Goal: Find specific page/section: Find specific page/section

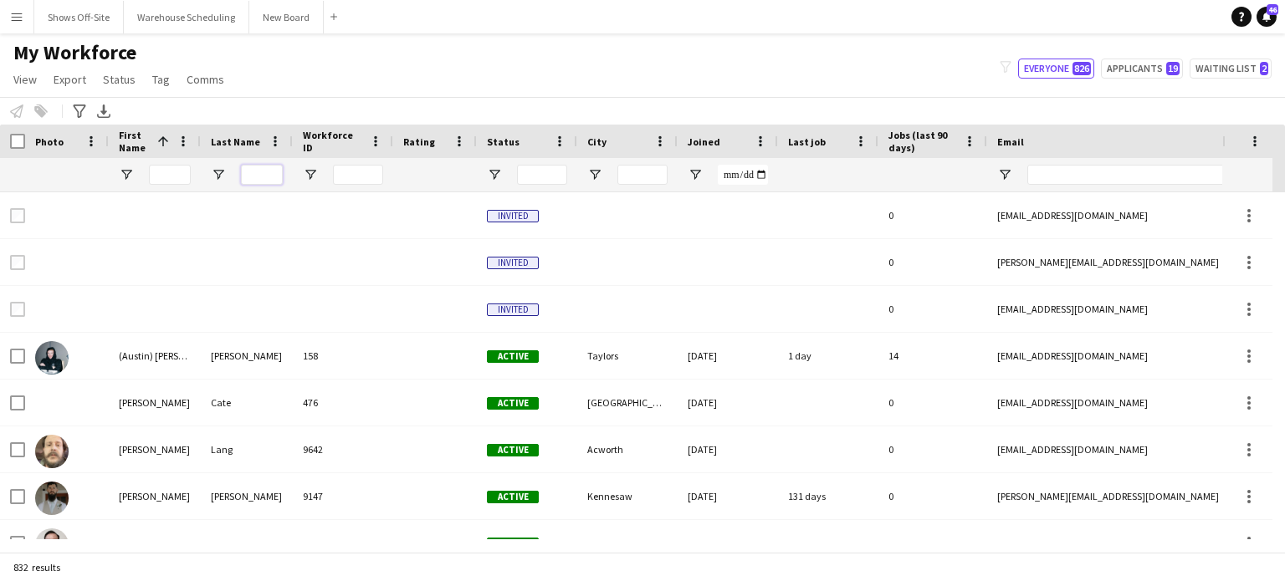
click at [258, 170] on input "Last Name Filter Input" at bounding box center [262, 175] width 42 height 20
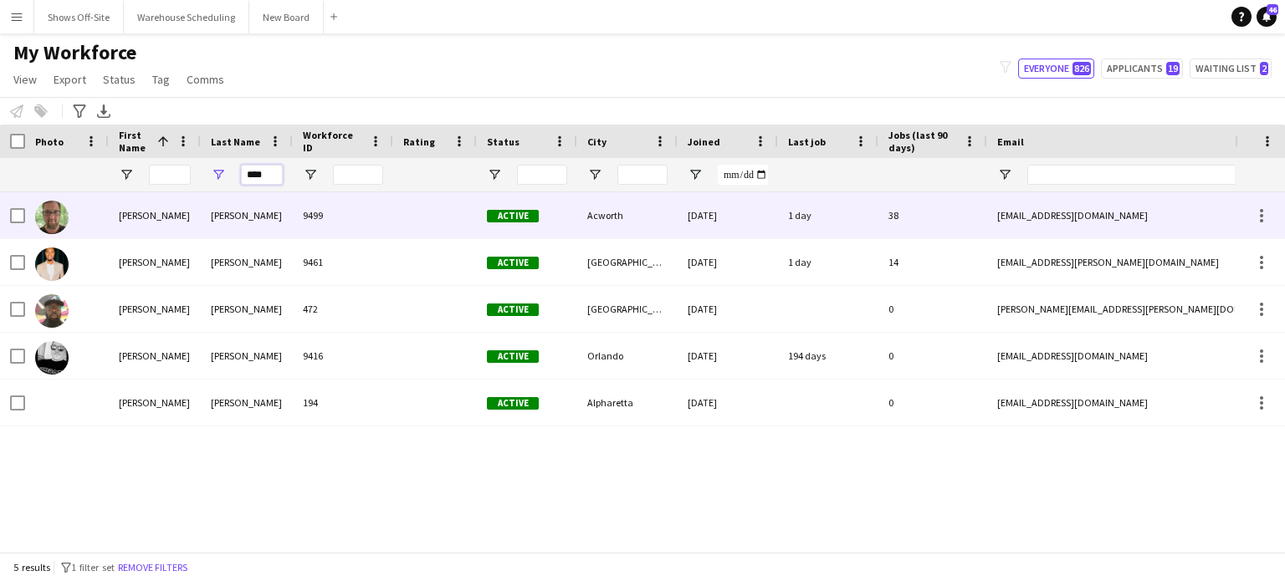
type input "****"
click at [248, 222] on div "[PERSON_NAME]" at bounding box center [247, 215] width 92 height 46
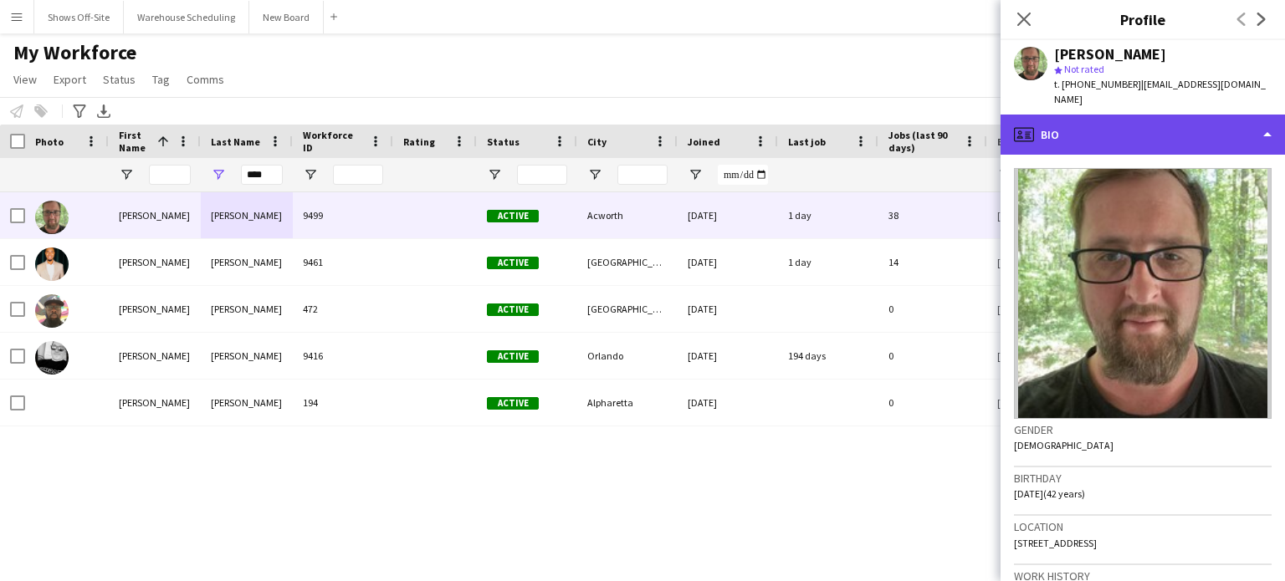
click at [1077, 120] on div "profile Bio" at bounding box center [1142, 135] width 284 height 40
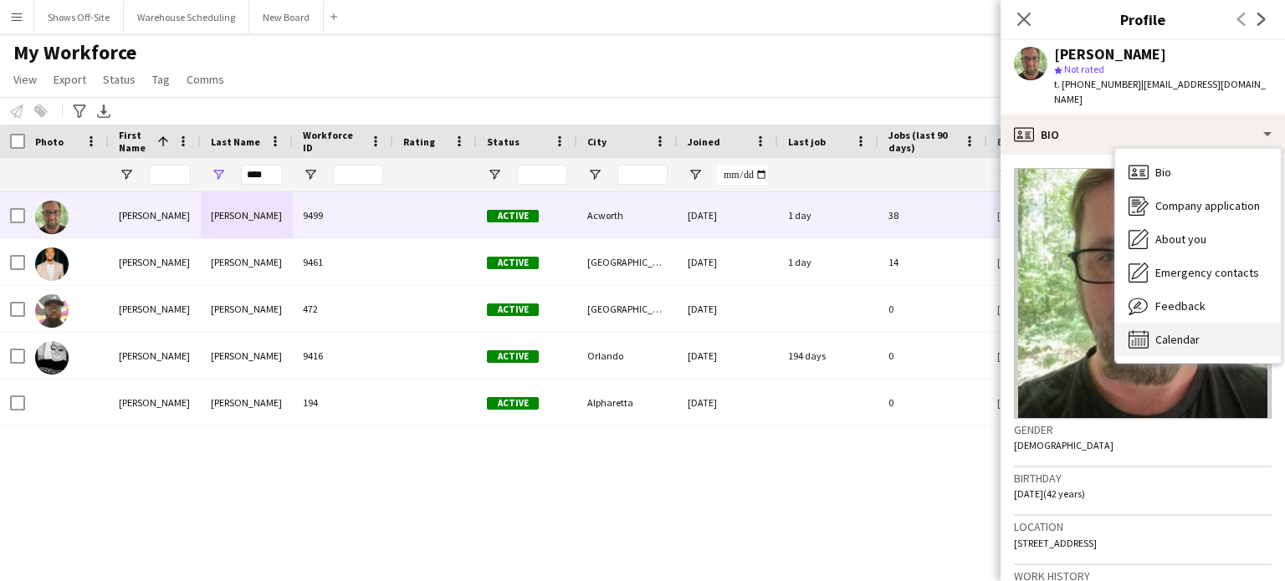
click at [1178, 332] on span "Calendar" at bounding box center [1177, 339] width 44 height 15
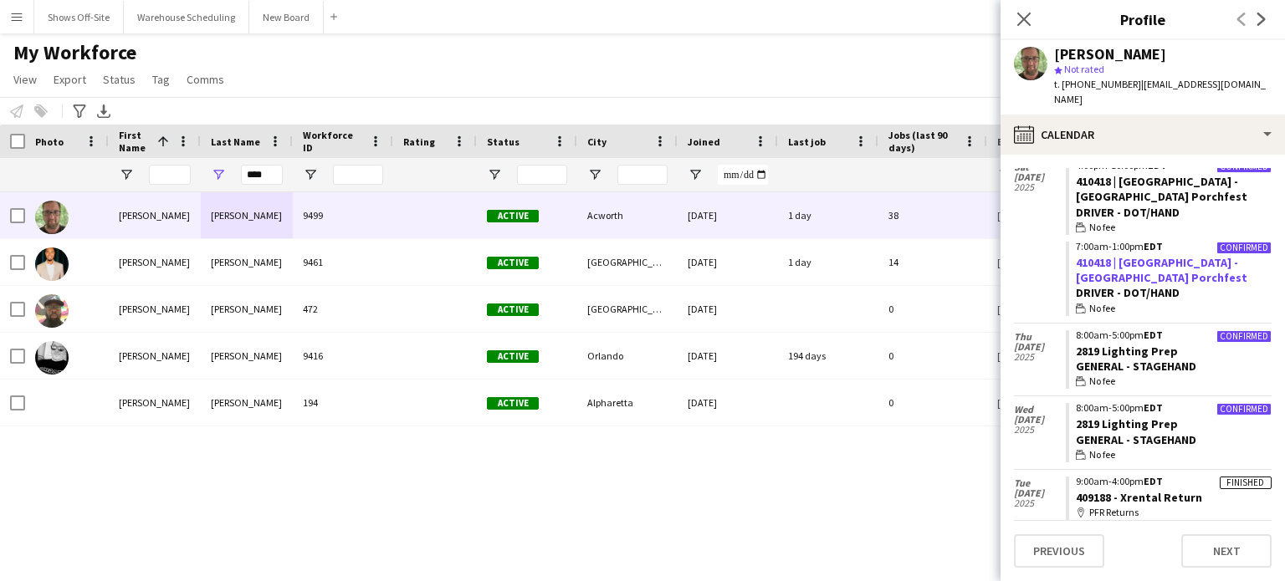
scroll to position [1897, 0]
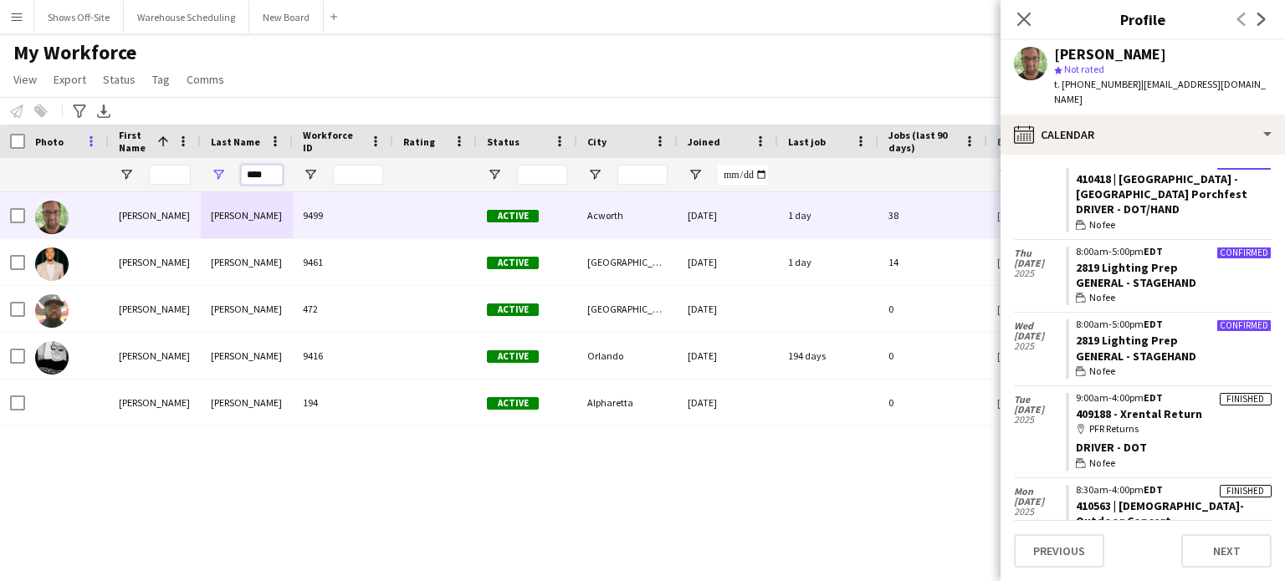
drag, startPoint x: 274, startPoint y: 176, endPoint x: 94, endPoint y: 135, distance: 185.0
click at [94, 135] on div "Workforce Details Photo First Name 1" at bounding box center [906, 159] width 1813 height 68
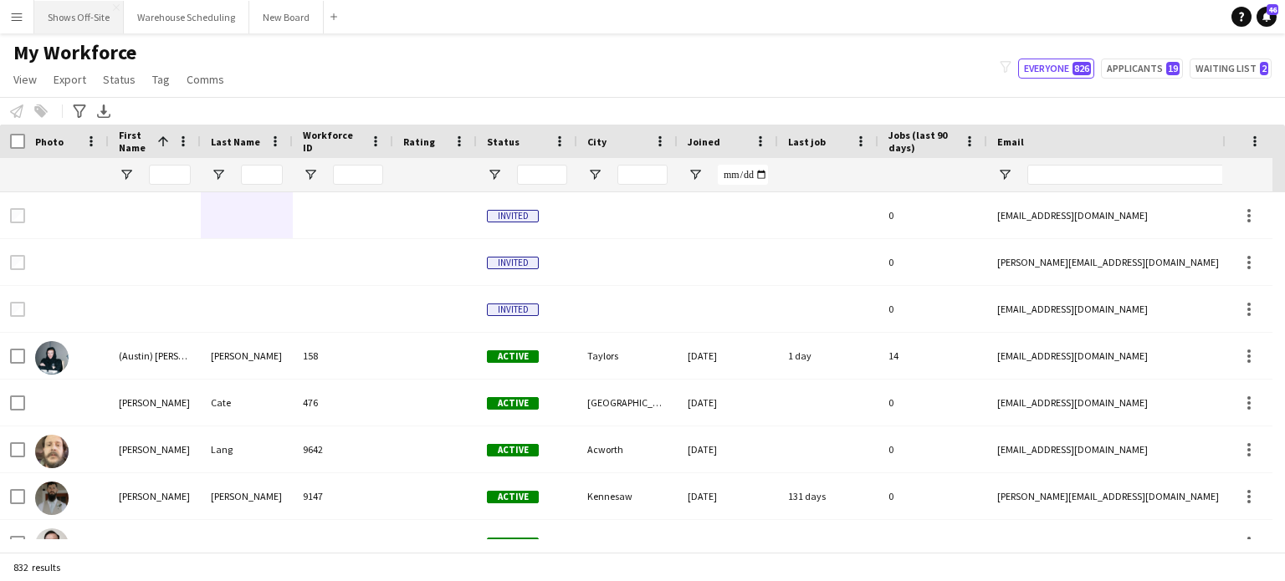
click at [76, 9] on button "Shows Off-Site Close" at bounding box center [78, 17] width 89 height 33
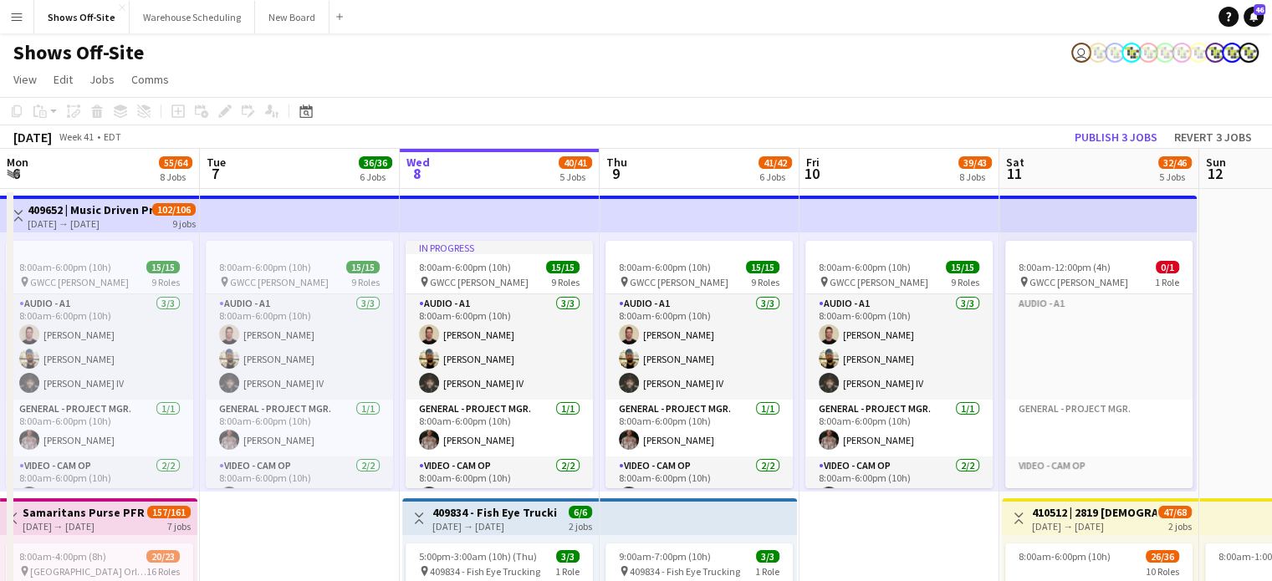
scroll to position [0, 415]
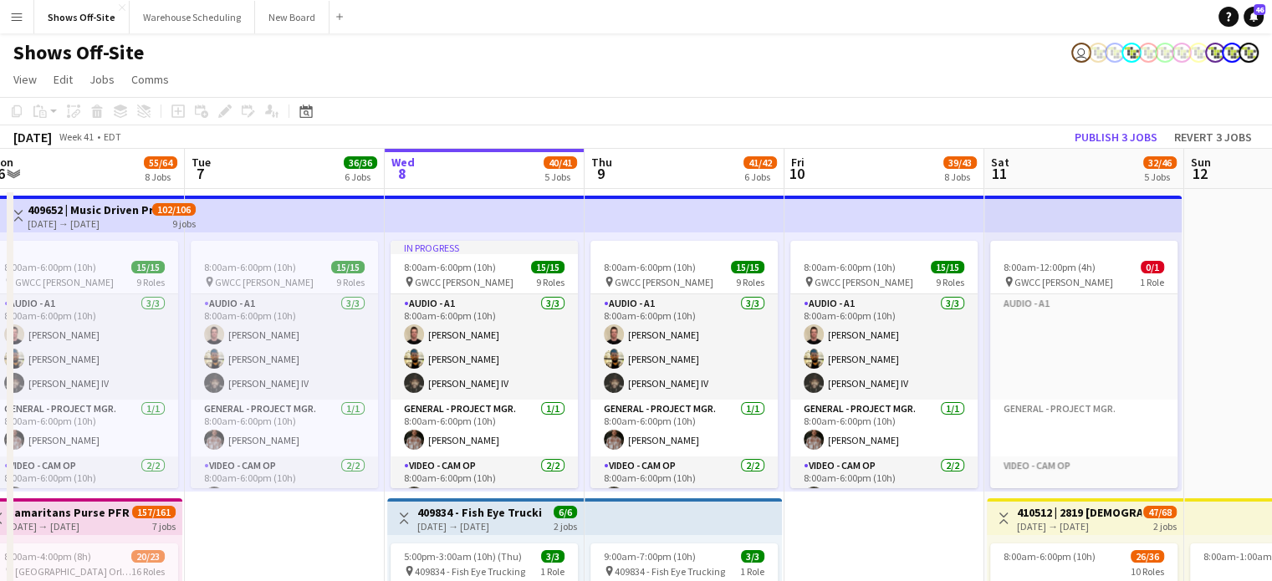
drag, startPoint x: 60, startPoint y: 515, endPoint x: 1207, endPoint y: 621, distance: 1151.4
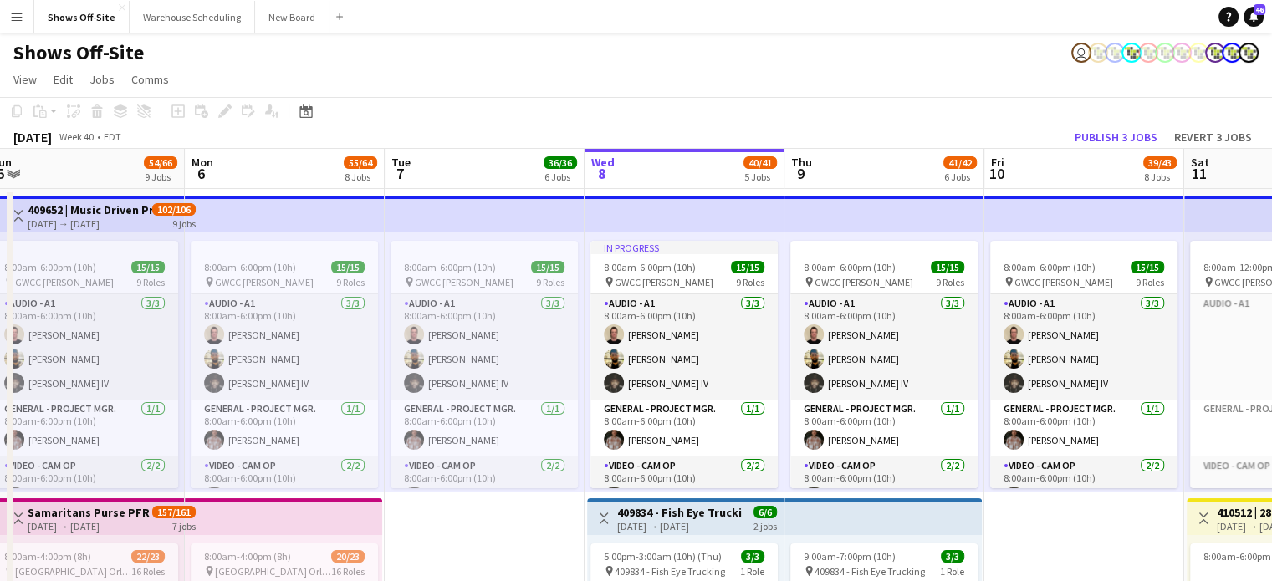
scroll to position [0, 513]
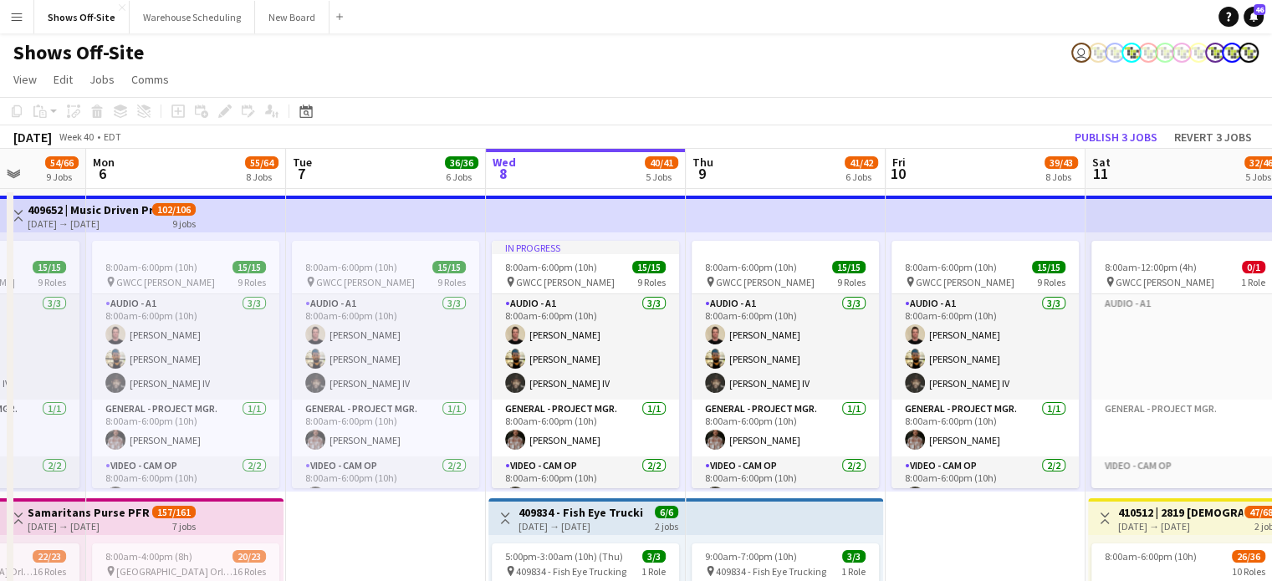
drag, startPoint x: 233, startPoint y: 544, endPoint x: 1191, endPoint y: 618, distance: 960.3
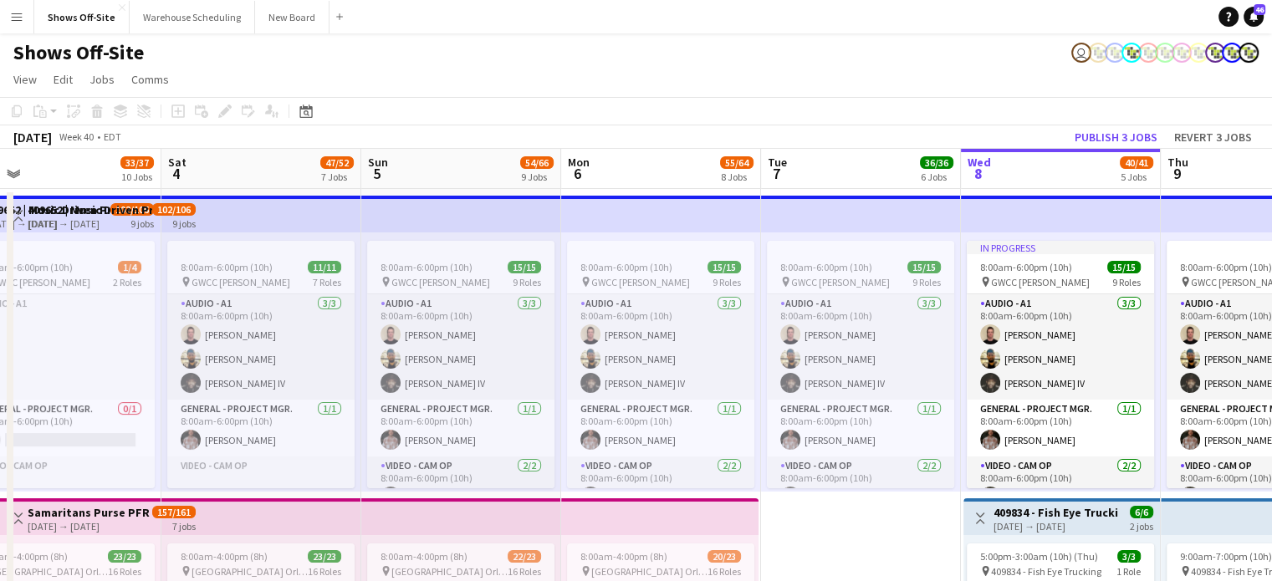
scroll to position [0, 438]
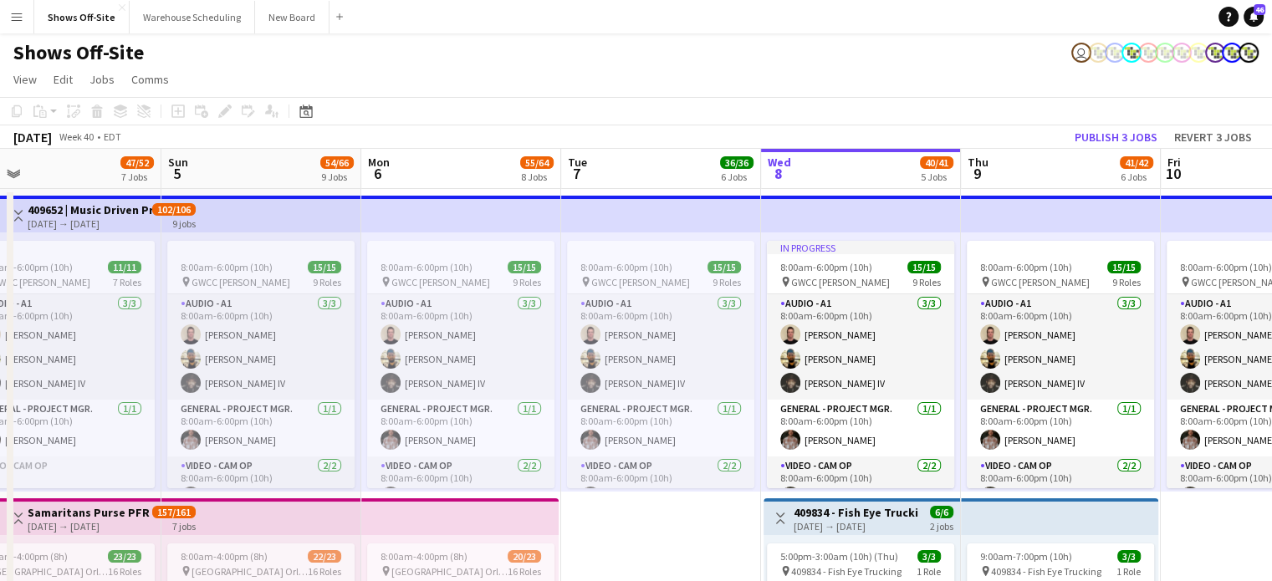
drag, startPoint x: 353, startPoint y: 517, endPoint x: 1284, endPoint y: 616, distance: 936.1
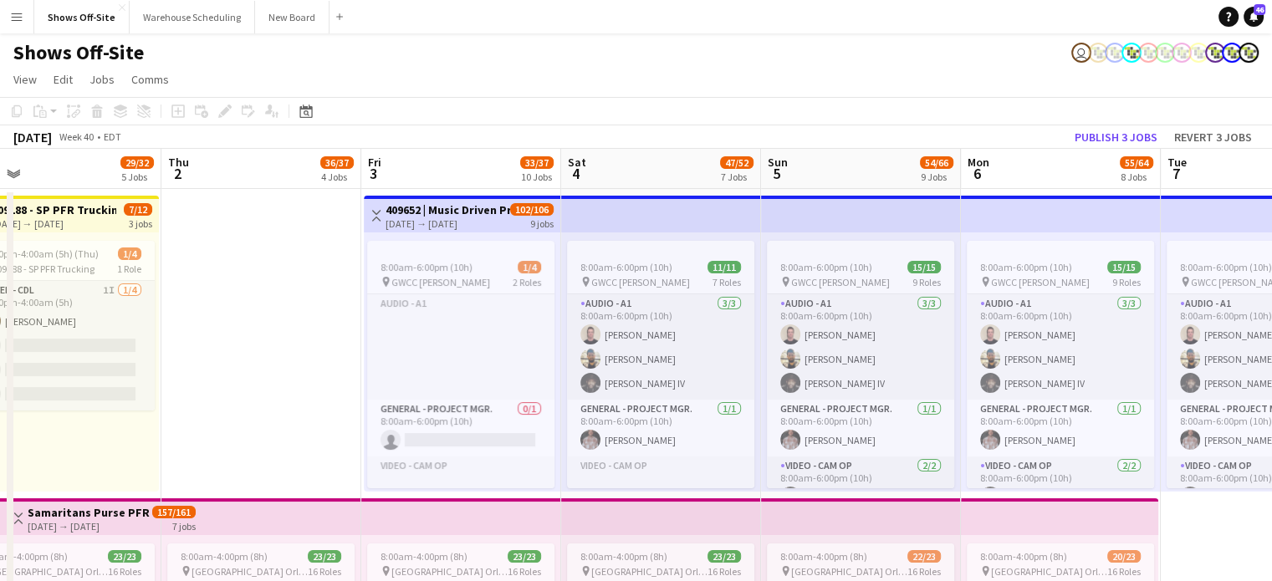
scroll to position [0, 432]
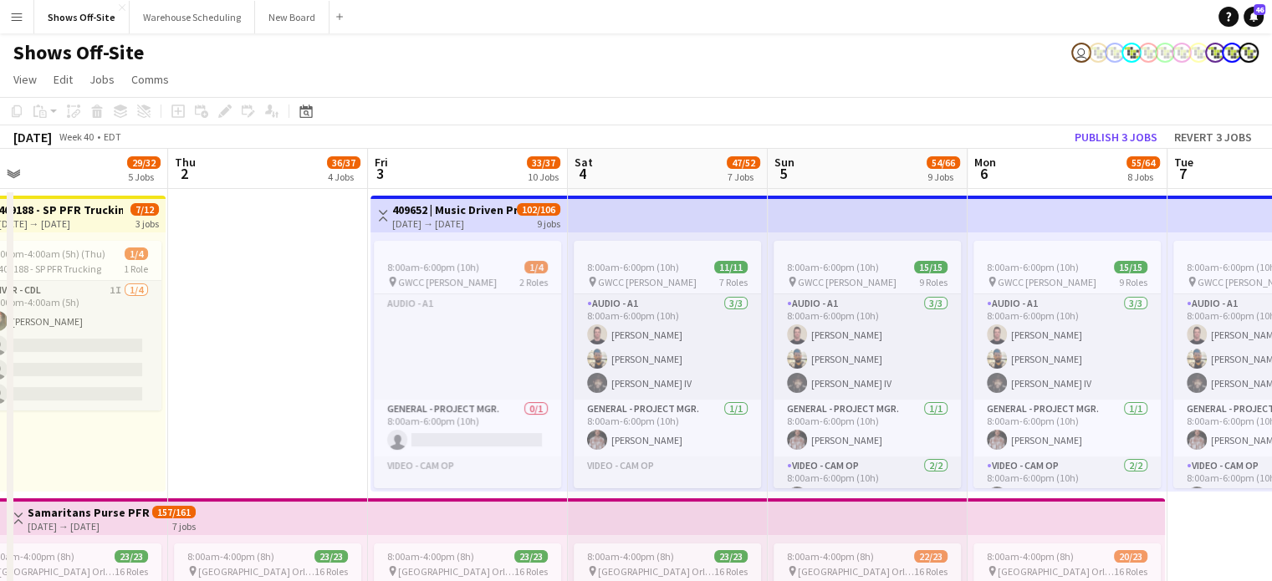
drag, startPoint x: 79, startPoint y: 479, endPoint x: 1438, endPoint y: 601, distance: 1365.2
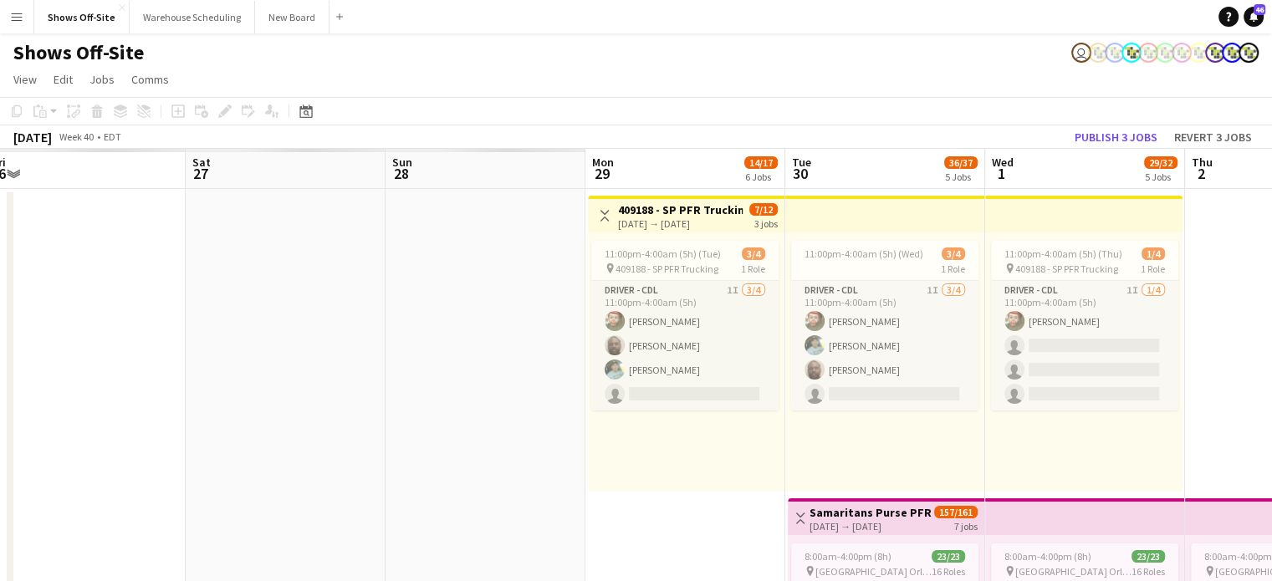
scroll to position [0, 364]
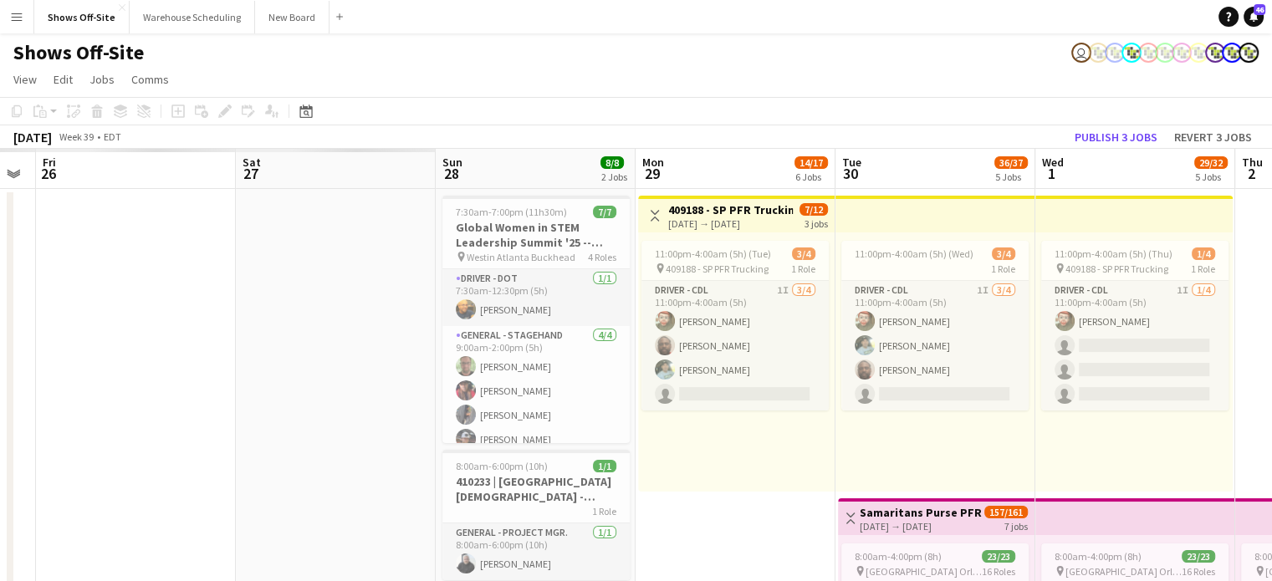
drag, startPoint x: 264, startPoint y: 439, endPoint x: 1384, endPoint y: 488, distance: 1120.8
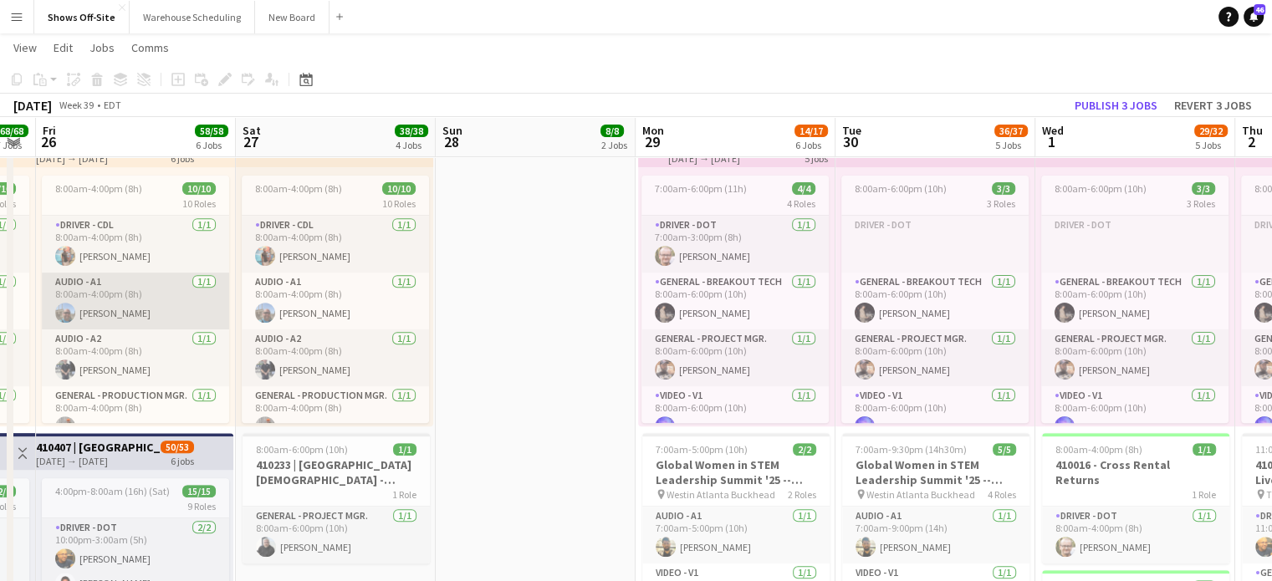
scroll to position [50, 0]
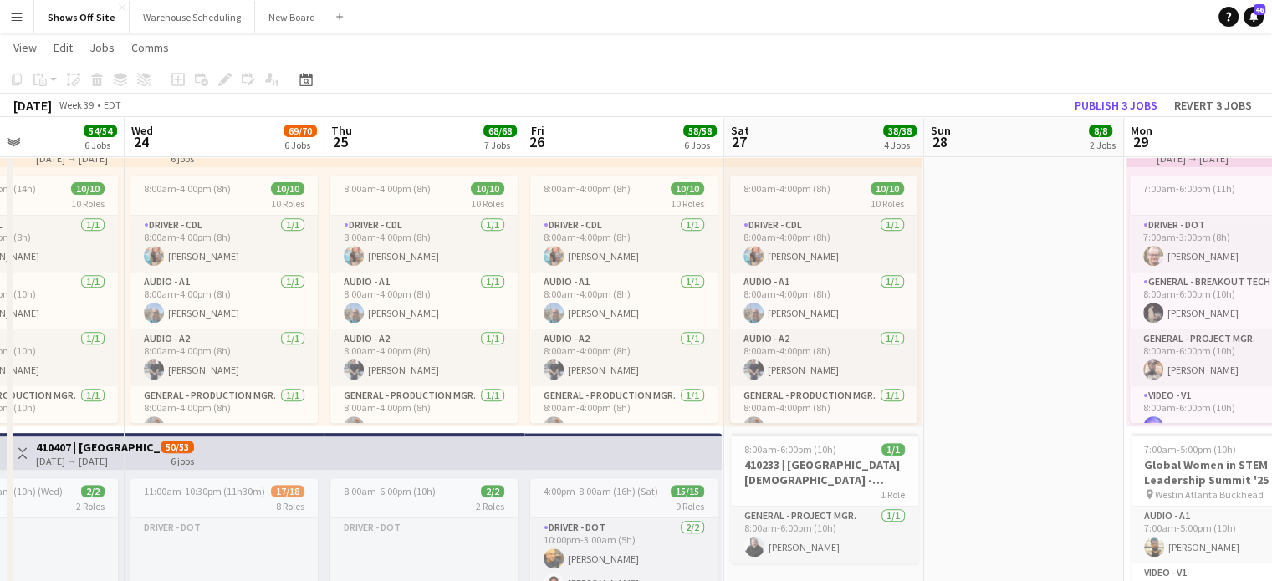
drag, startPoint x: 545, startPoint y: 445, endPoint x: 1034, endPoint y: 471, distance: 489.1
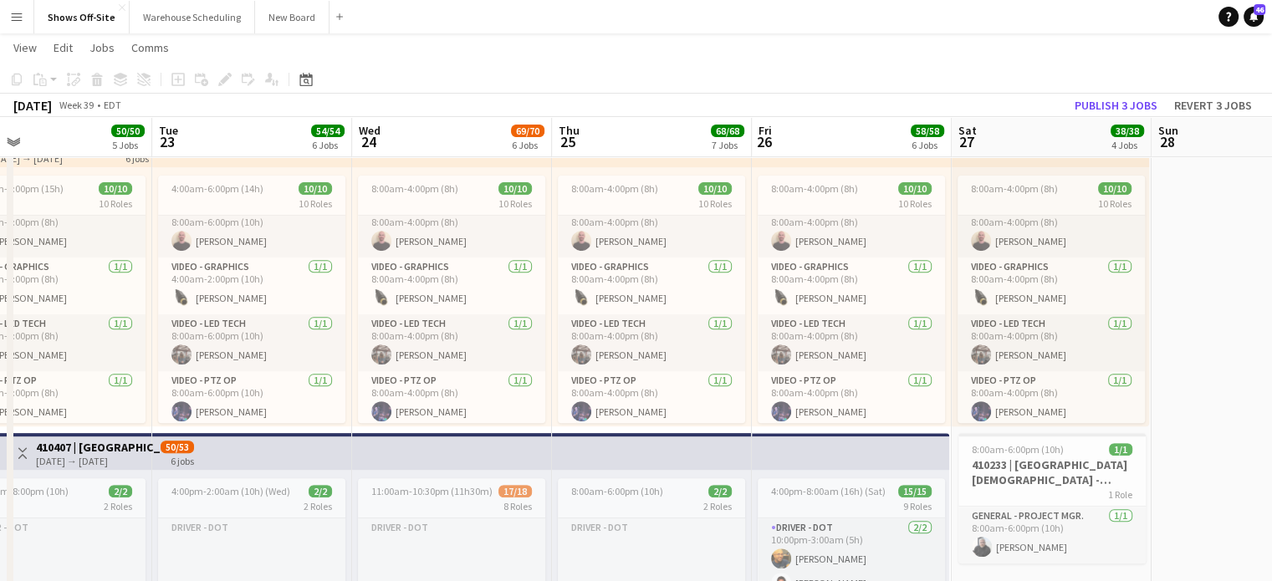
drag, startPoint x: 983, startPoint y: 486, endPoint x: 1482, endPoint y: 480, distance: 498.4
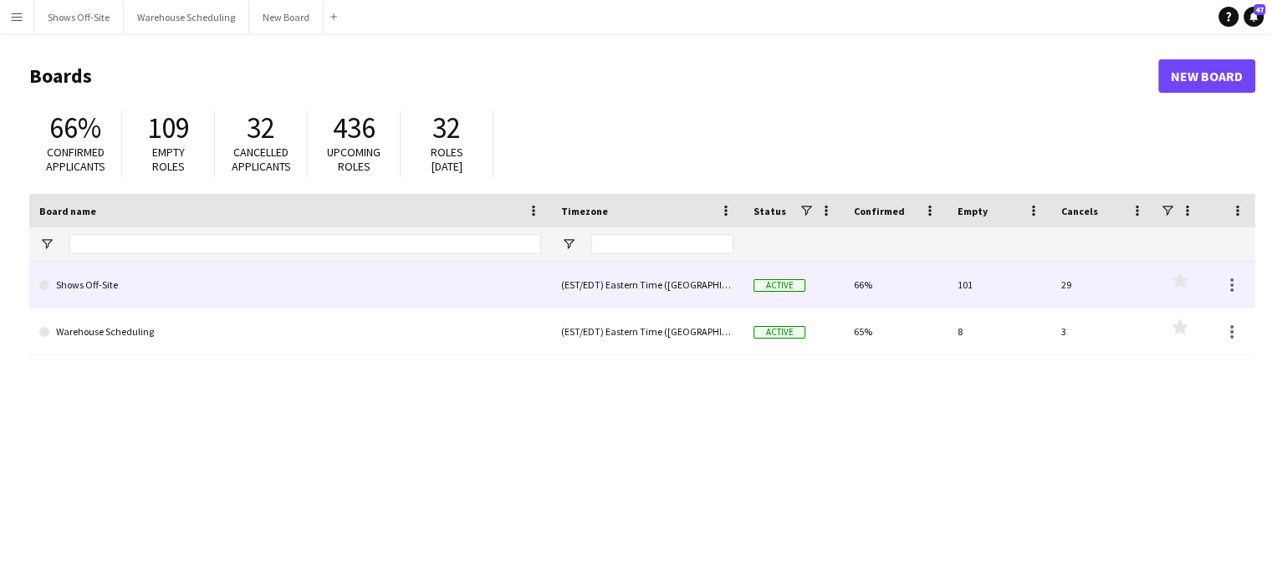
click at [68, 289] on link "Shows Off-Site" at bounding box center [290, 285] width 502 height 47
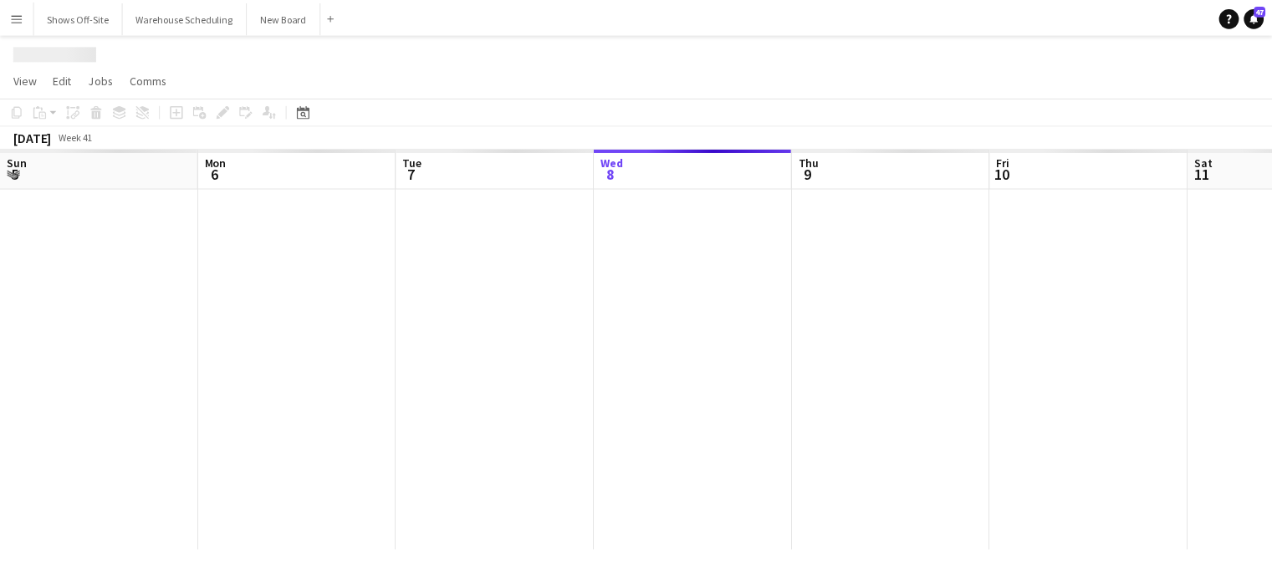
scroll to position [0, 400]
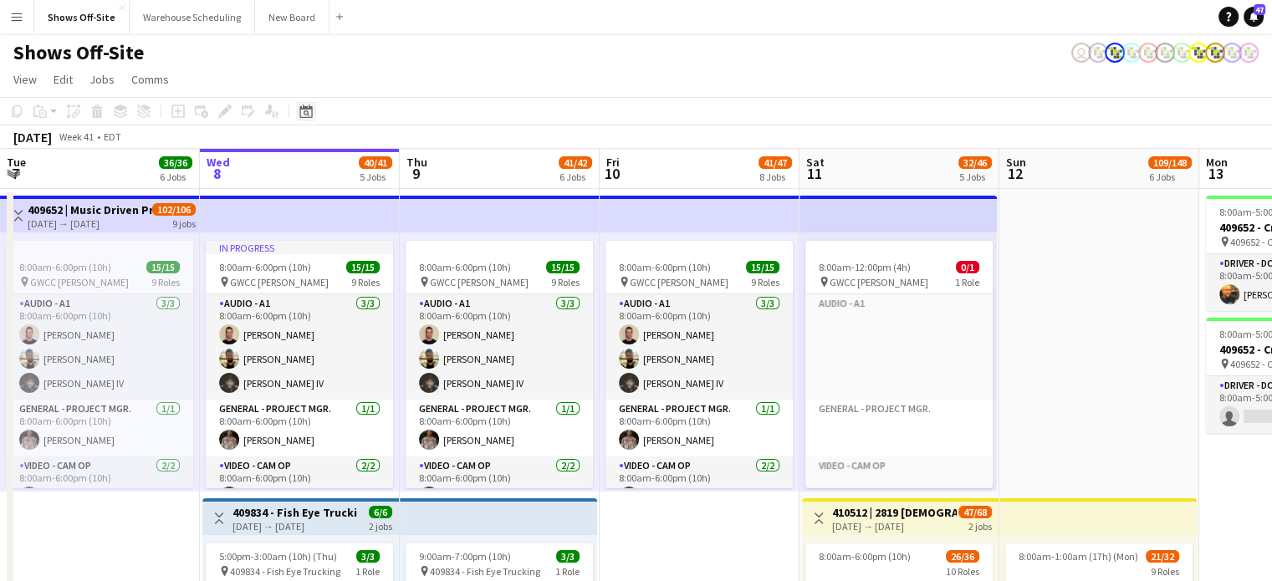
click at [310, 110] on icon at bounding box center [305, 111] width 13 height 13
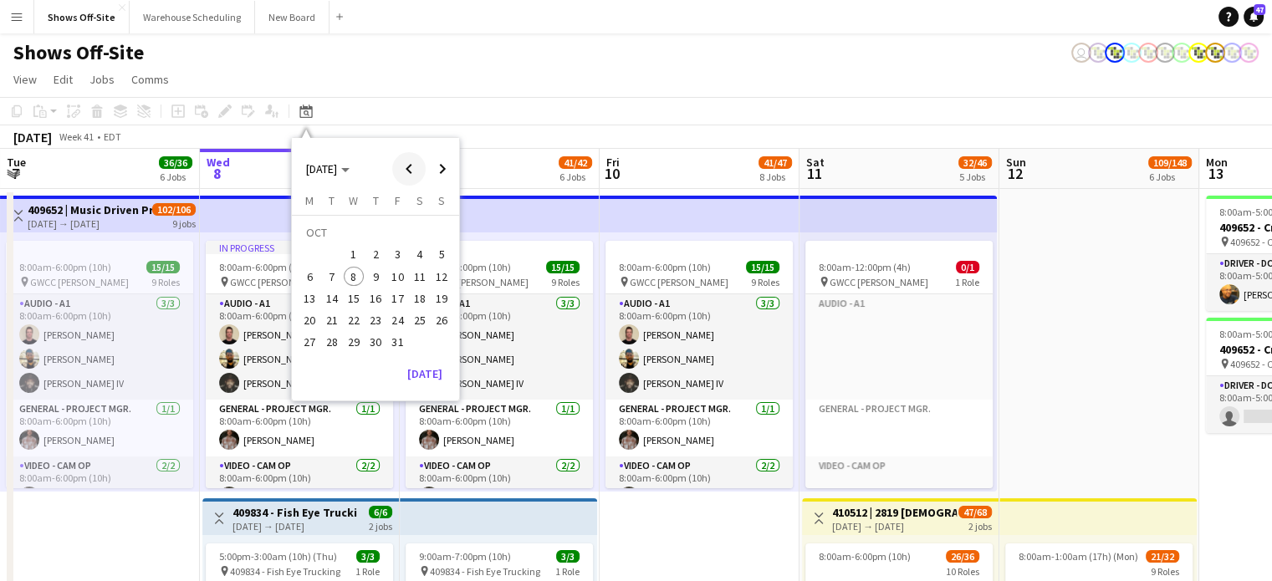
click at [415, 163] on span "Previous month" at bounding box center [408, 168] width 33 height 33
click at [444, 323] on span "28" at bounding box center [442, 320] width 20 height 20
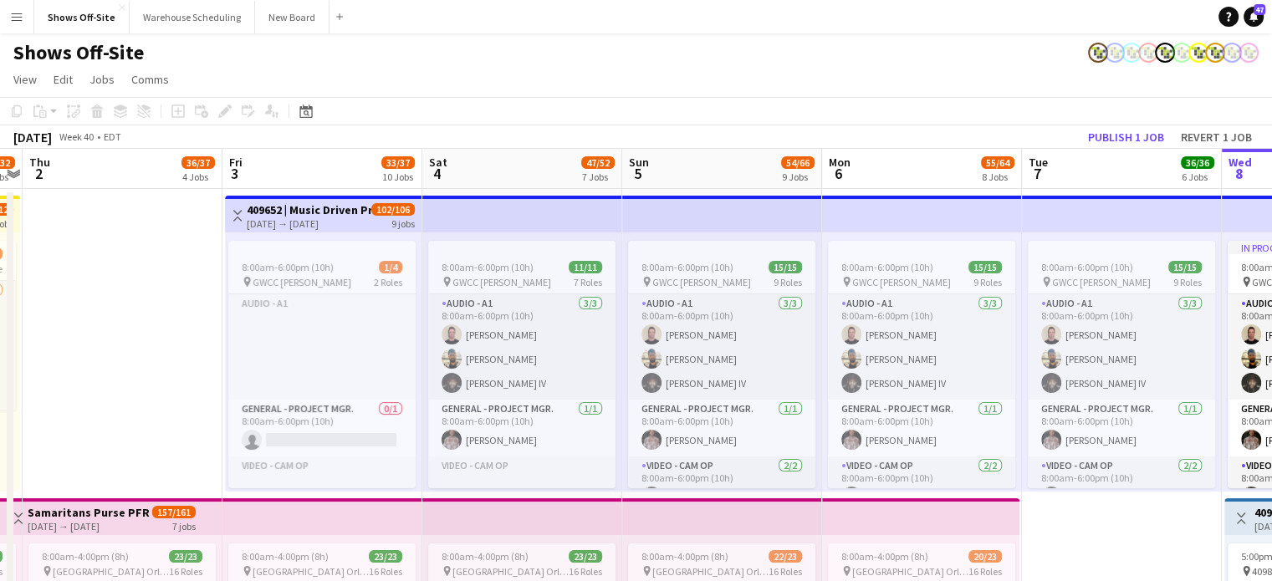
scroll to position [0, 608]
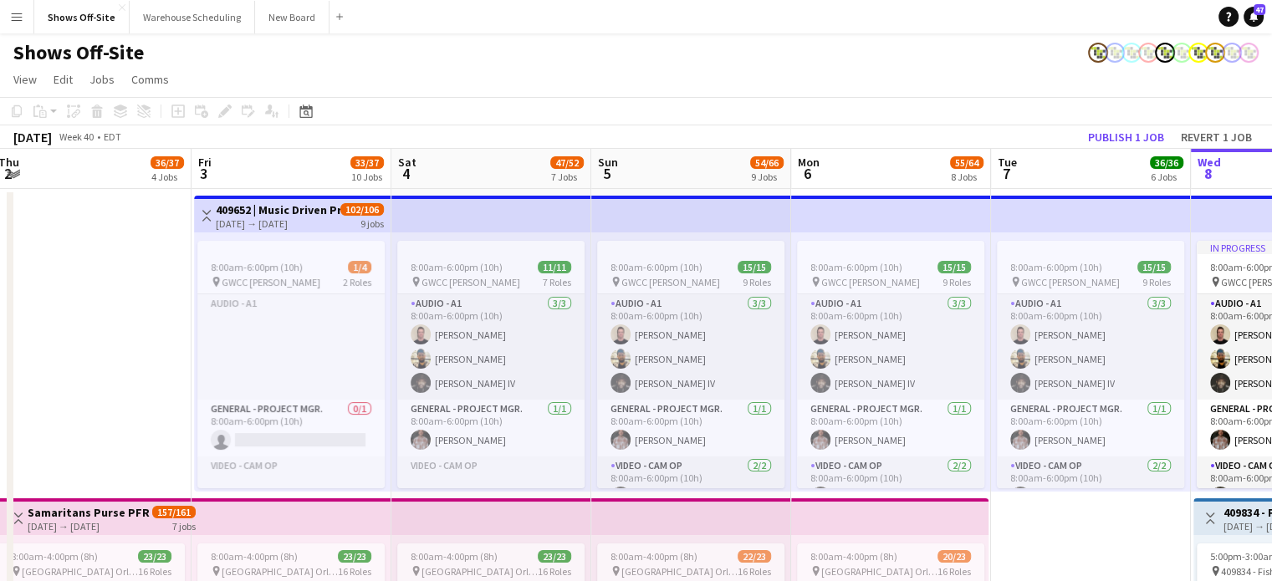
drag, startPoint x: 1248, startPoint y: 470, endPoint x: -300, endPoint y: 374, distance: 1550.9
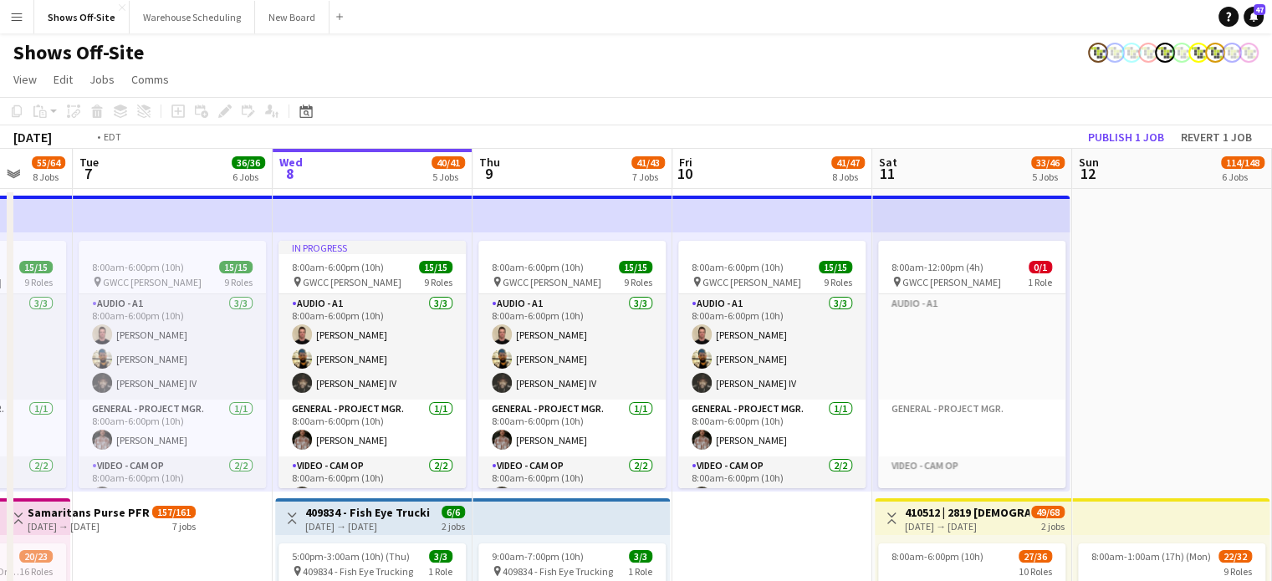
scroll to position [0, 527]
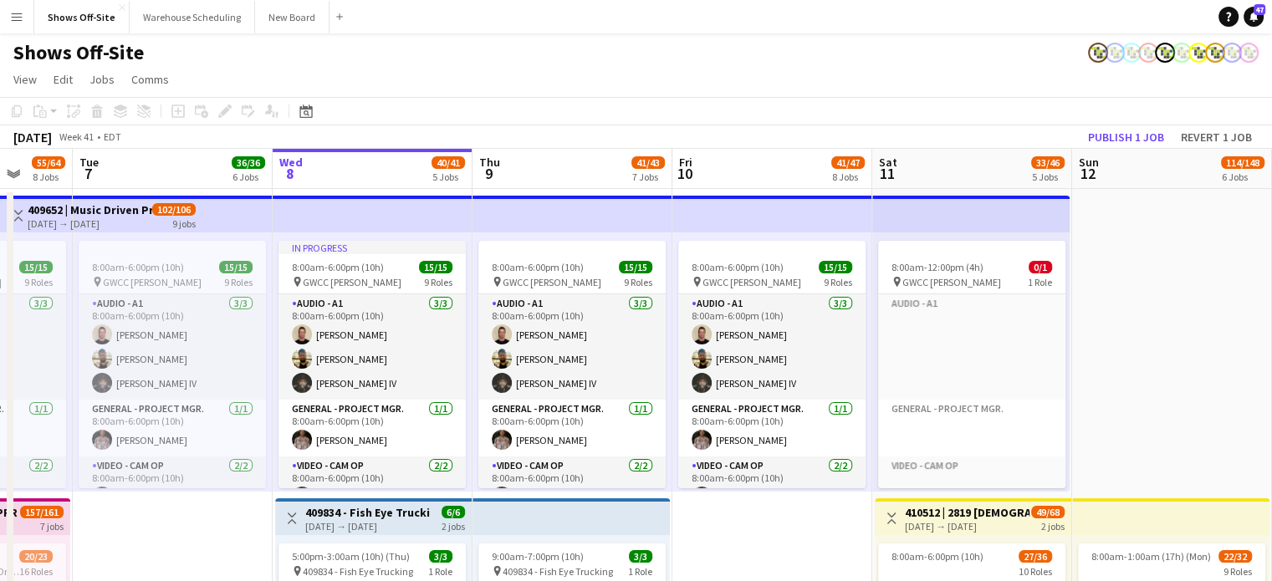
drag, startPoint x: 1138, startPoint y: 549, endPoint x: -292, endPoint y: 447, distance: 1433.6
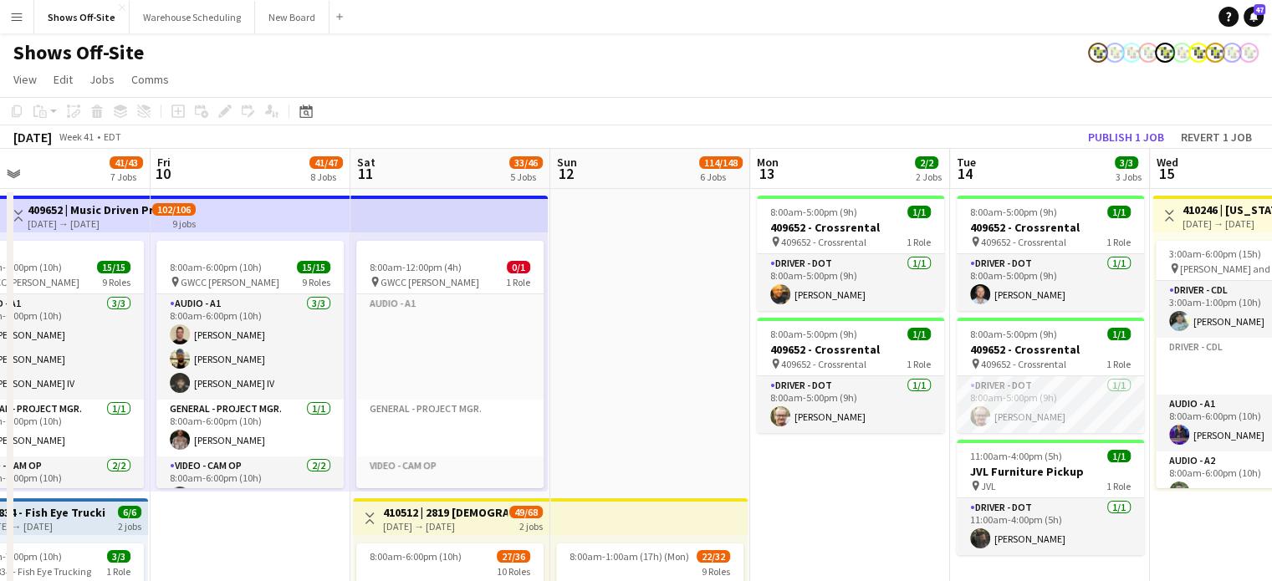
scroll to position [0, 660]
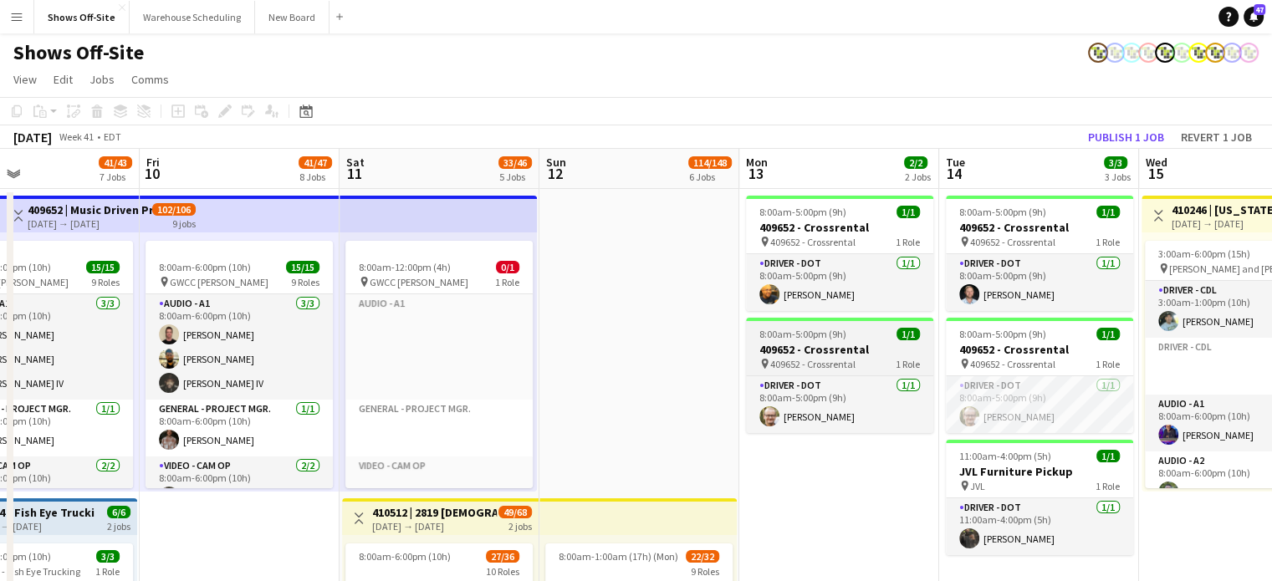
drag, startPoint x: 1254, startPoint y: 351, endPoint x: 772, endPoint y: 349, distance: 481.7
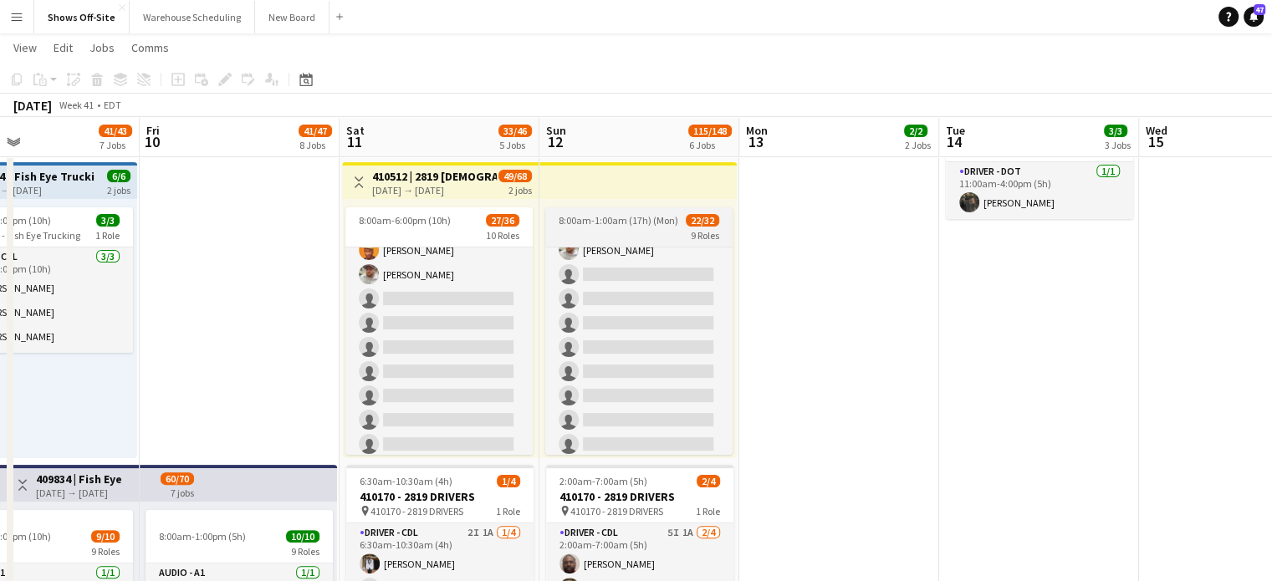
scroll to position [0, 0]
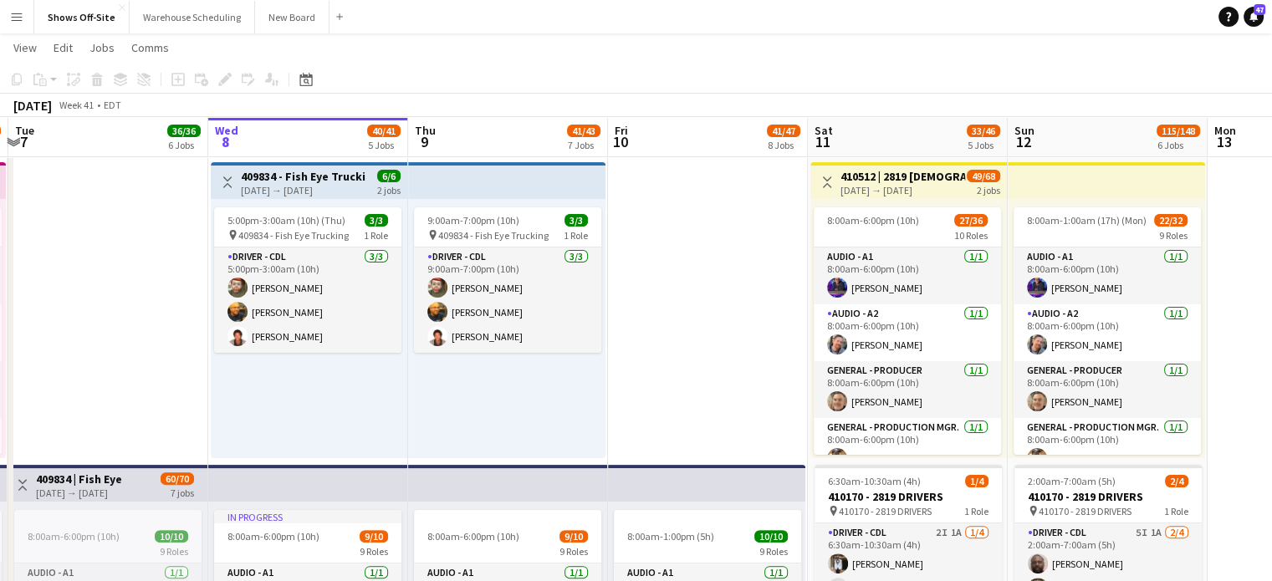
drag, startPoint x: 179, startPoint y: 302, endPoint x: 648, endPoint y: 312, distance: 469.3
